Goal: Task Accomplishment & Management: Use online tool/utility

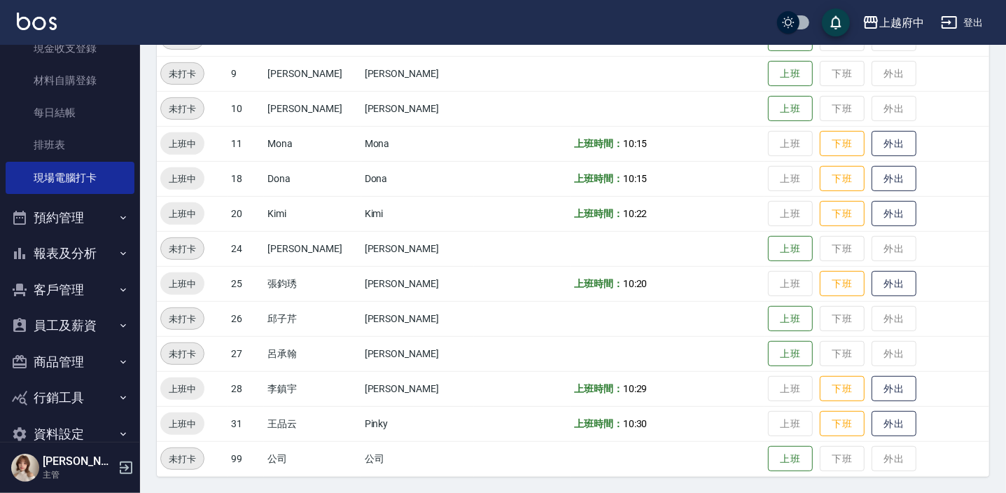
scroll to position [216, 0]
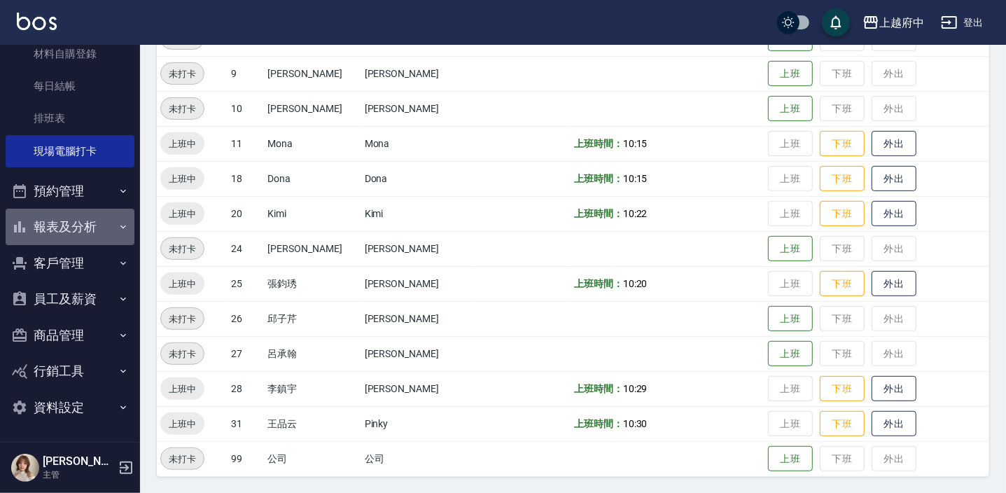
click at [118, 221] on icon "button" at bounding box center [123, 226] width 11 height 11
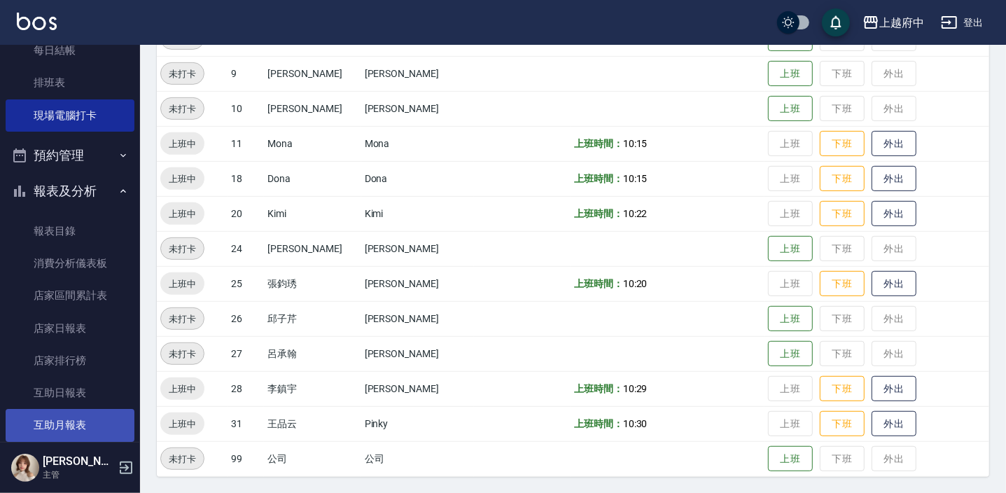
scroll to position [280, 0]
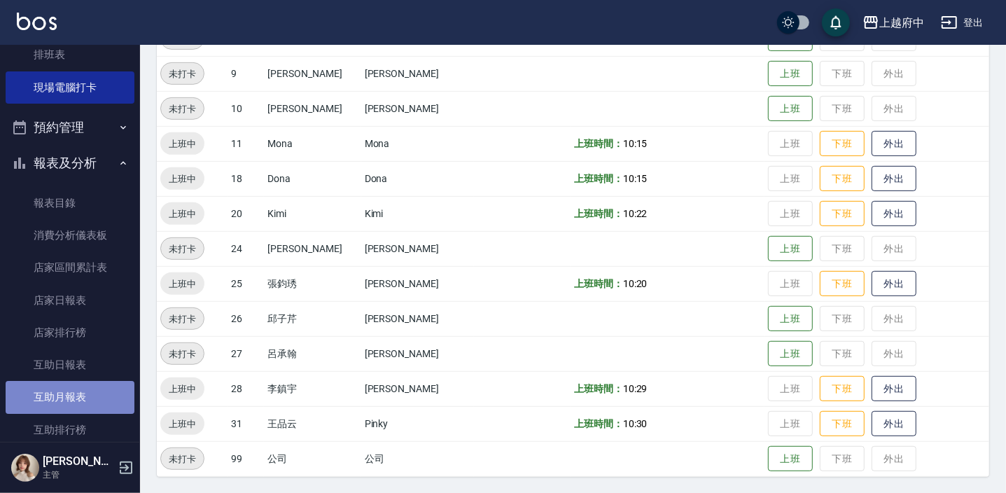
click at [71, 386] on link "互助月報表" at bounding box center [70, 397] width 129 height 32
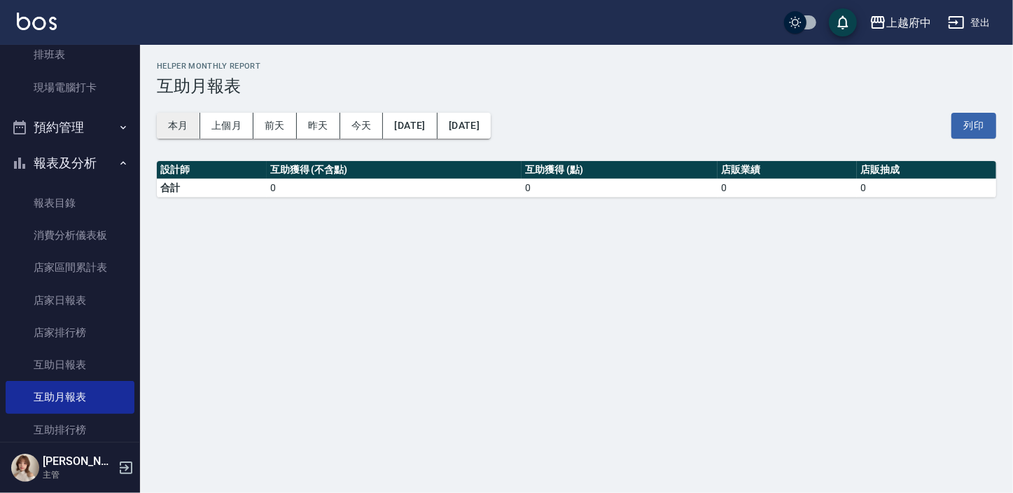
click at [187, 133] on button "本月" at bounding box center [178, 126] width 43 height 26
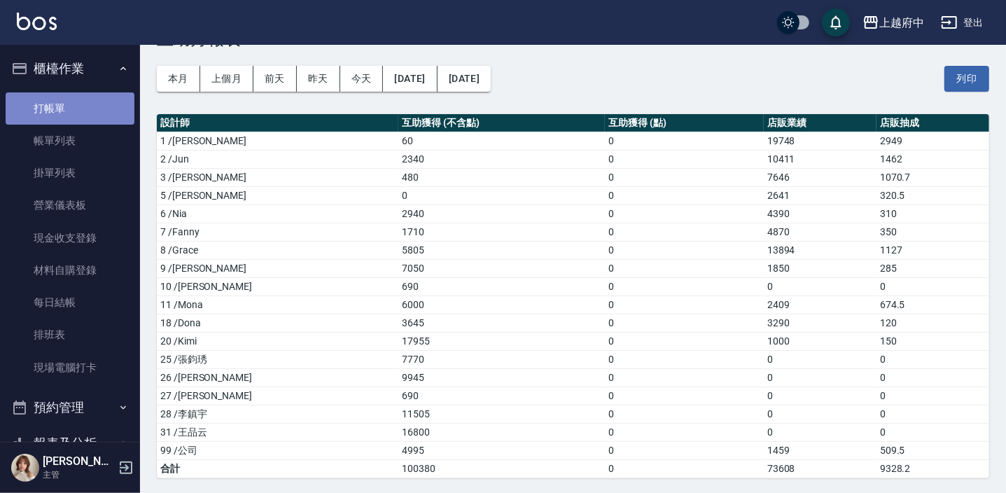
click at [76, 99] on link "打帳單" at bounding box center [70, 108] width 129 height 32
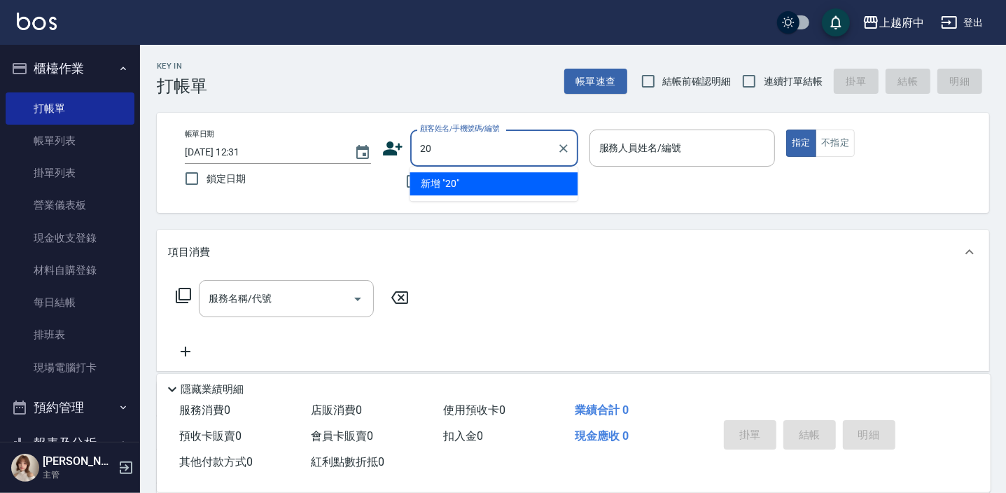
type input "2"
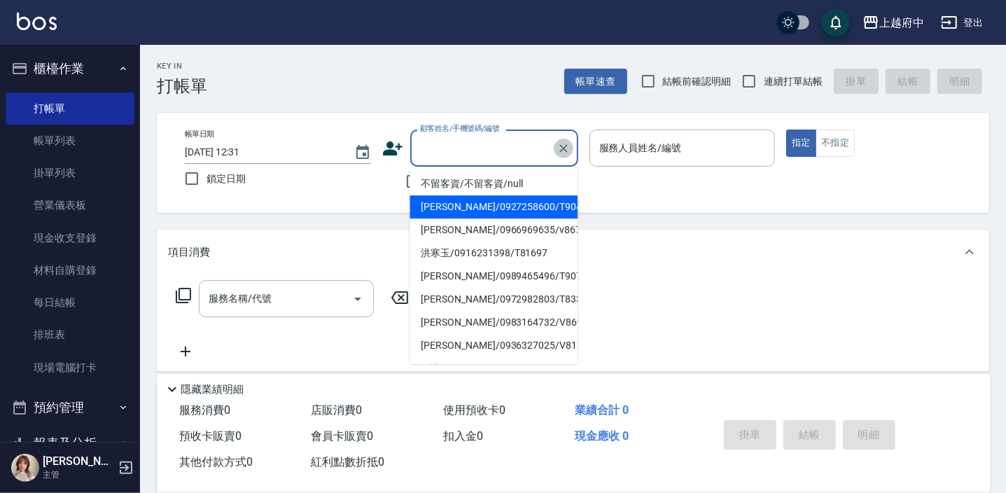
click at [559, 153] on icon "Clear" at bounding box center [563, 148] width 14 height 14
click at [568, 149] on icon "Clear" at bounding box center [563, 148] width 14 height 14
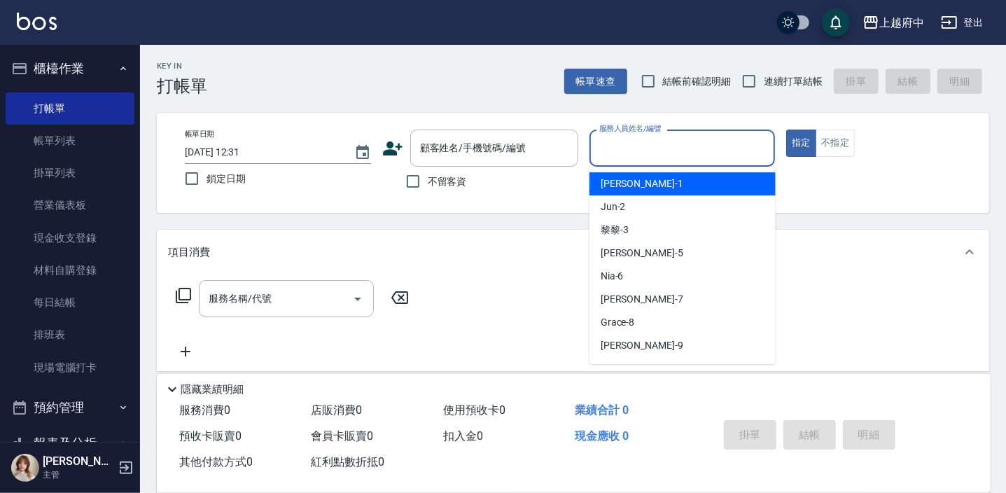
click at [601, 153] on div "服務人員姓名/編號 服務人員姓名/編號" at bounding box center [682, 147] width 186 height 37
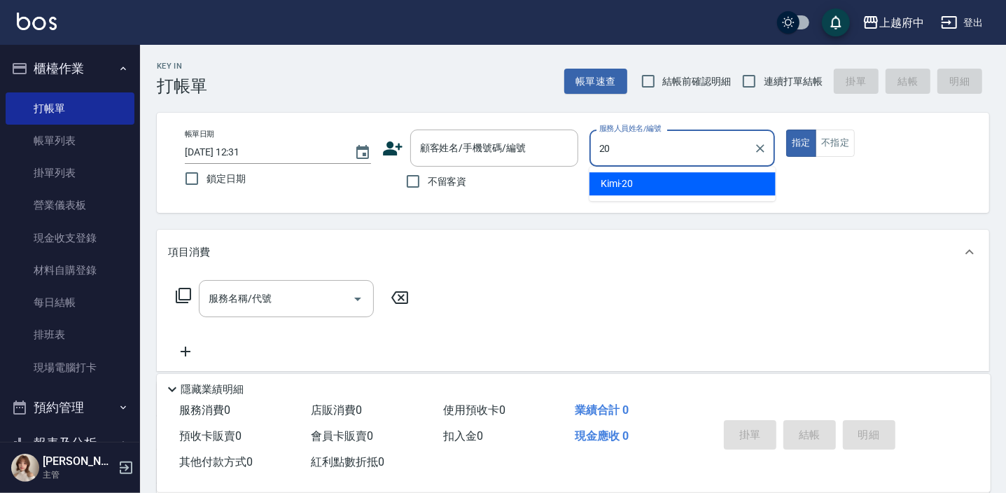
type input "Kimi-20"
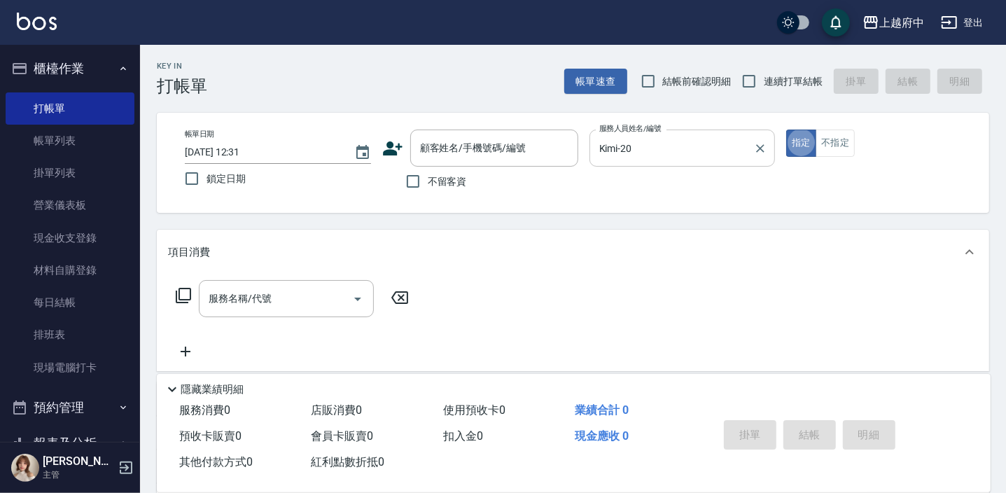
type button "true"
click at [791, 138] on button "指定" at bounding box center [801, 142] width 30 height 27
click at [794, 148] on button "指定" at bounding box center [801, 142] width 30 height 27
click at [764, 147] on icon "Clear" at bounding box center [760, 148] width 14 height 14
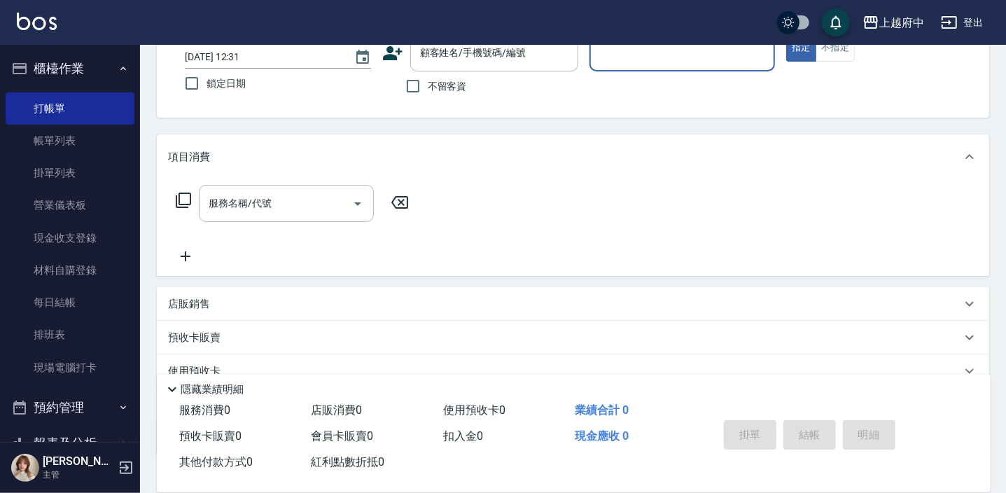
scroll to position [189, 0]
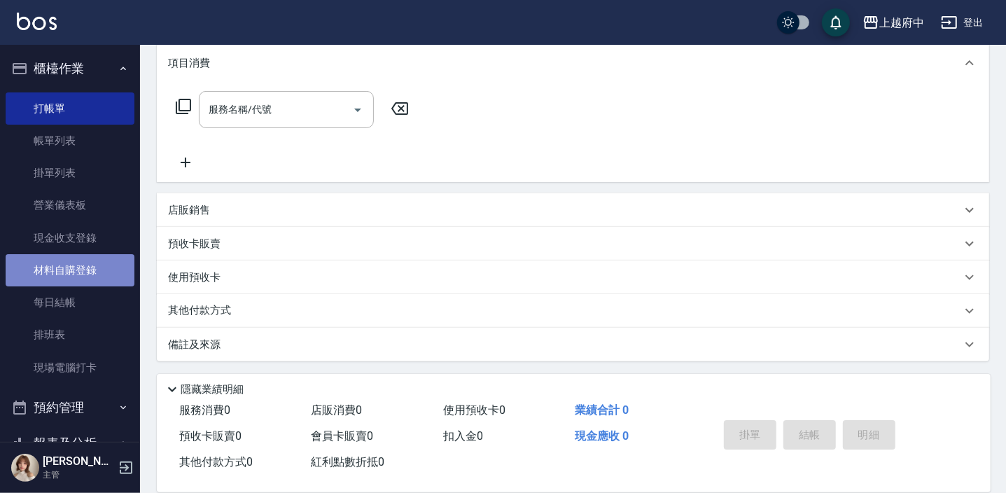
click at [99, 266] on link "材料自購登錄" at bounding box center [70, 270] width 129 height 32
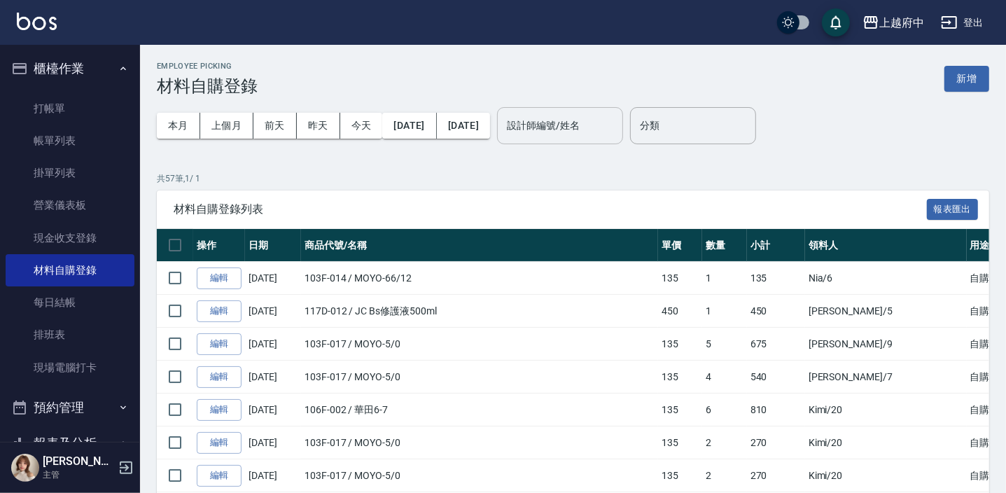
click at [566, 132] on input "設計師編號/姓名" at bounding box center [559, 125] width 113 height 24
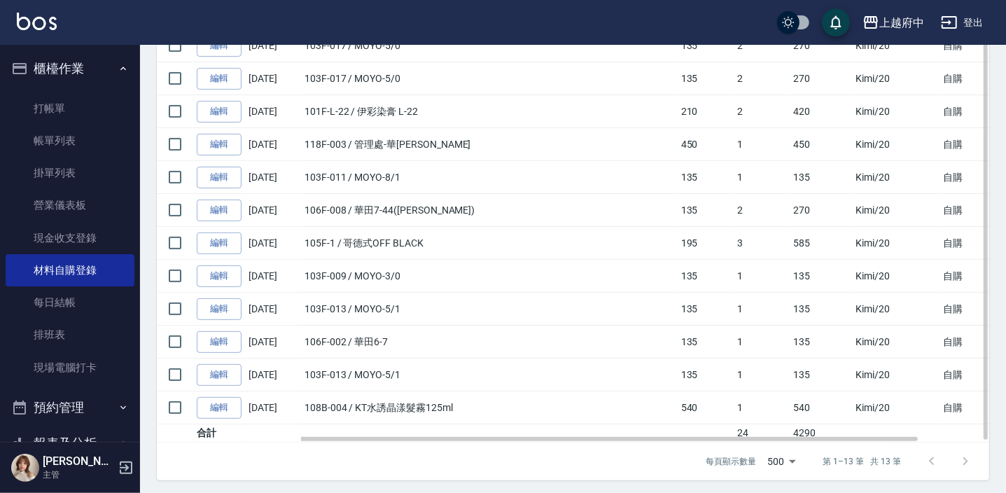
scroll to position [268, 0]
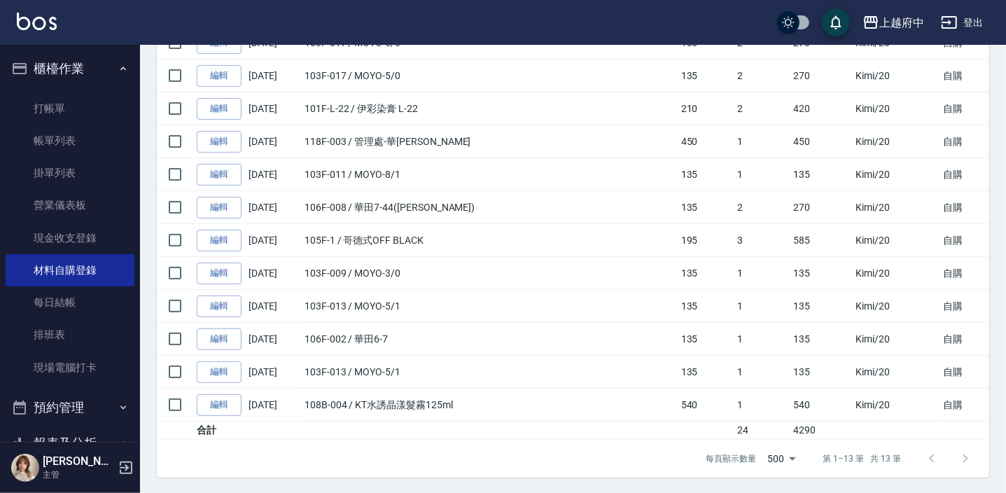
type input "Kimi-20"
click at [964, 458] on div at bounding box center [948, 459] width 67 height 34
click at [966, 456] on div at bounding box center [948, 459] width 67 height 34
click at [928, 455] on div at bounding box center [948, 459] width 67 height 34
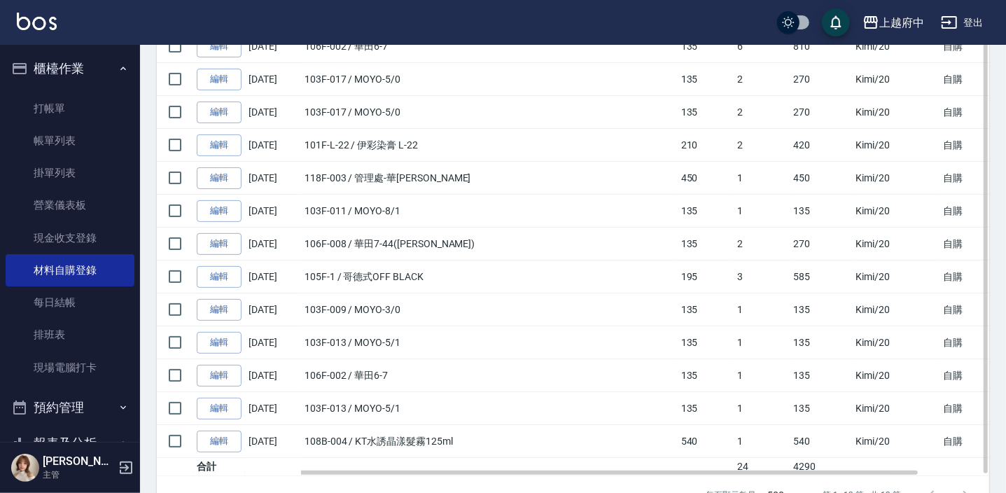
scroll to position [254, 0]
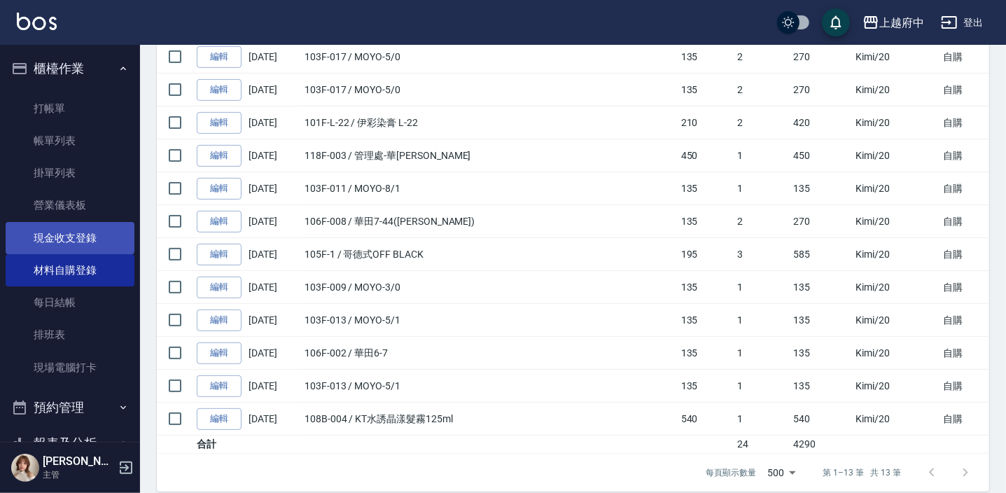
click at [52, 232] on link "現金收支登錄" at bounding box center [70, 238] width 129 height 32
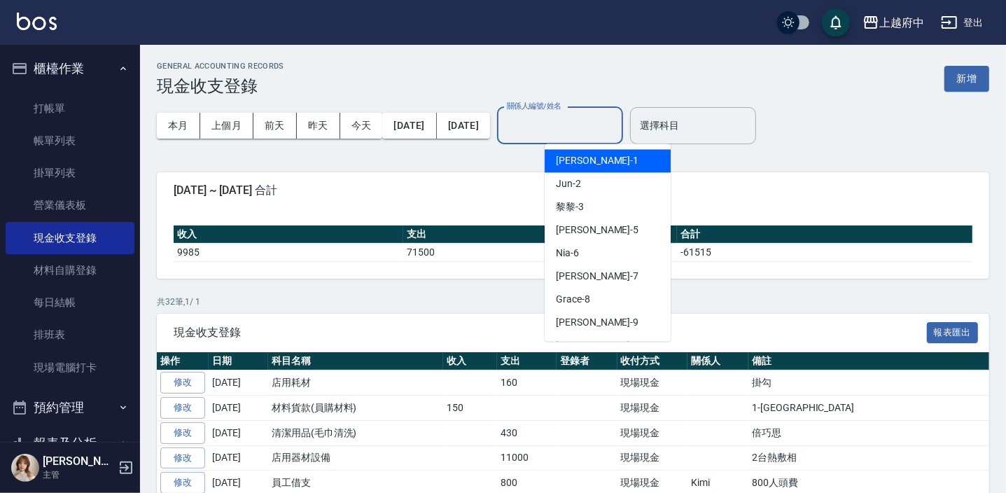
click at [615, 126] on input "關係人編號/姓名" at bounding box center [559, 125] width 113 height 24
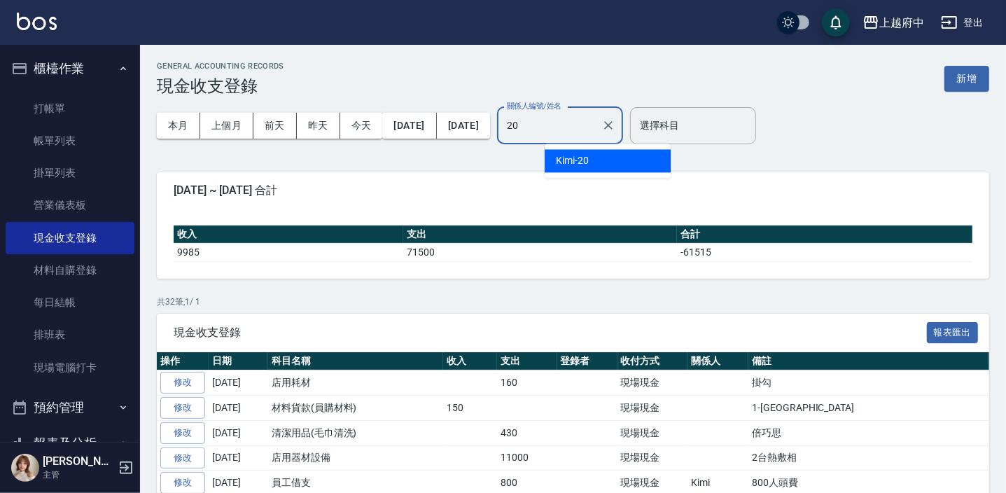
type input "Kimi-20"
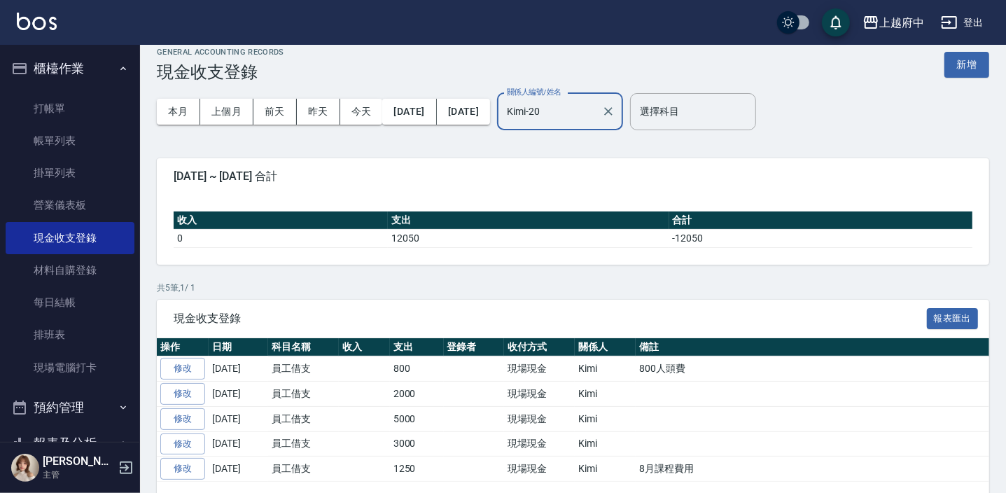
scroll to position [56, 0]
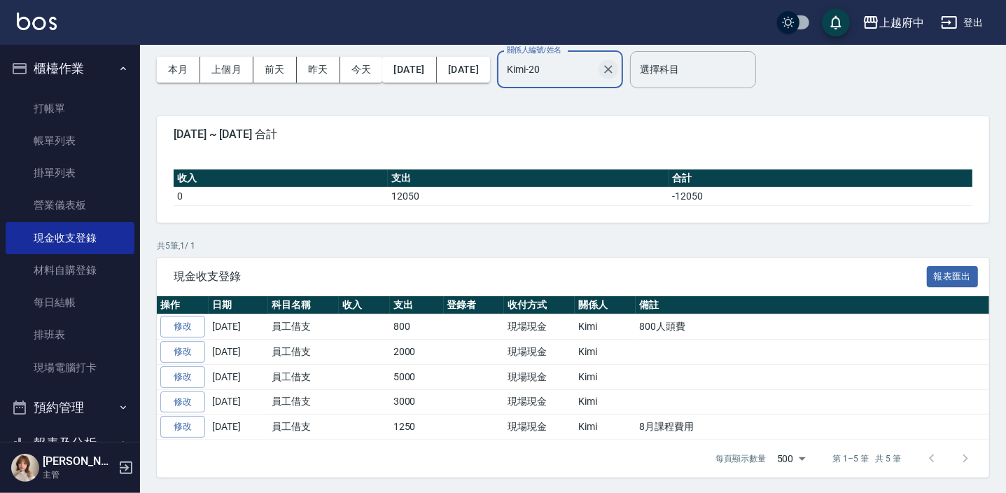
click at [615, 71] on icon "Clear" at bounding box center [608, 69] width 14 height 14
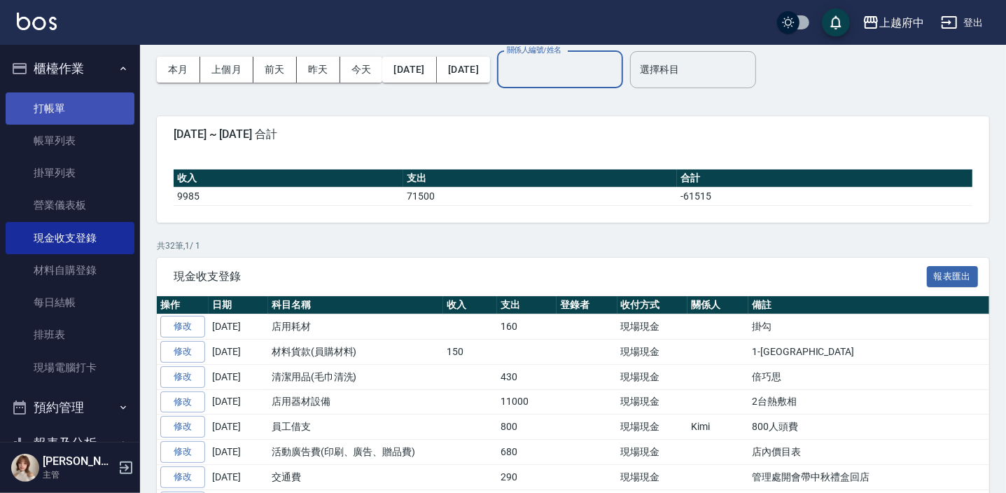
drag, startPoint x: 90, startPoint y: 105, endPoint x: 98, endPoint y: 98, distance: 10.4
click at [90, 105] on link "打帳單" at bounding box center [70, 108] width 129 height 32
